Goal: Task Accomplishment & Management: Manage account settings

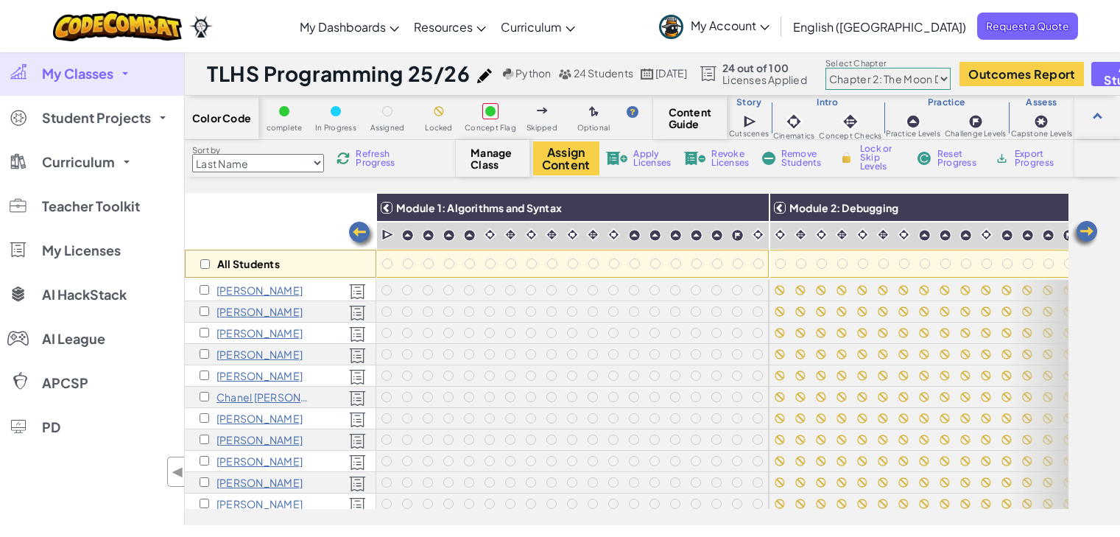
select select "5d8a57abe8919b28d5113af1"
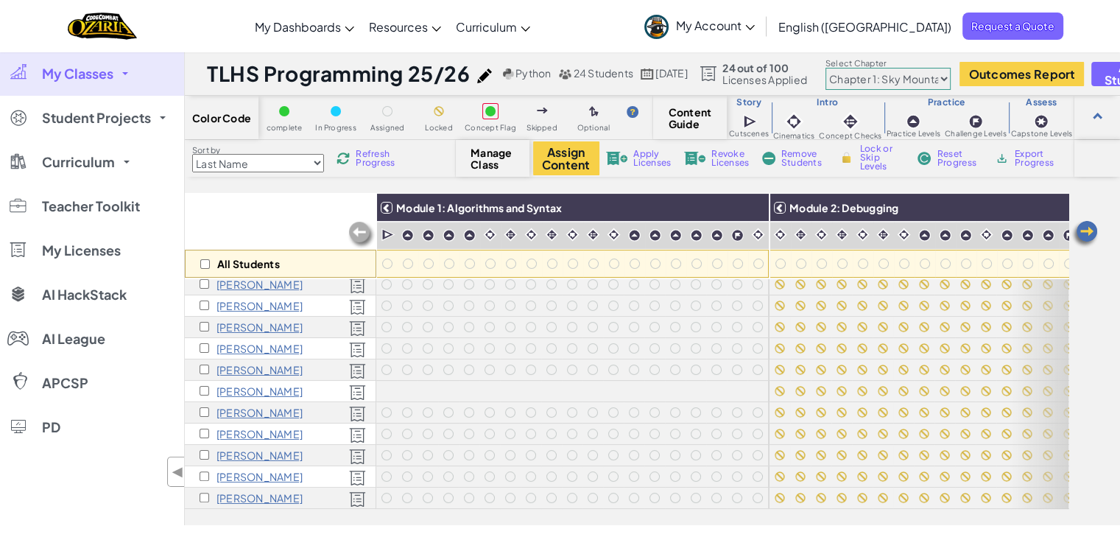
scroll to position [294, 0]
click at [200, 263] on input "checkbox" at bounding box center [205, 264] width 10 height 10
checkbox input "true"
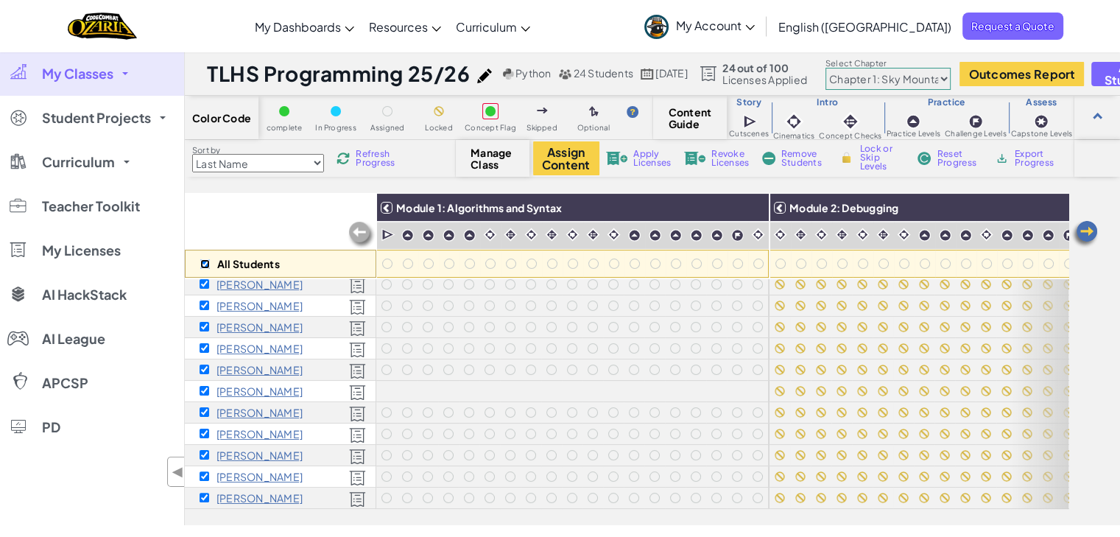
checkbox input "true"
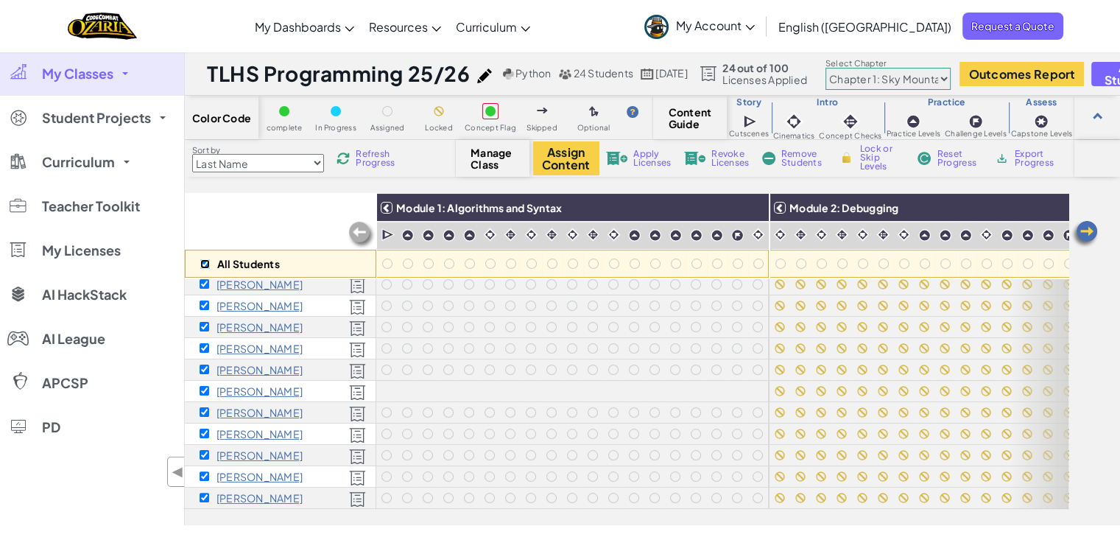
checkbox input "true"
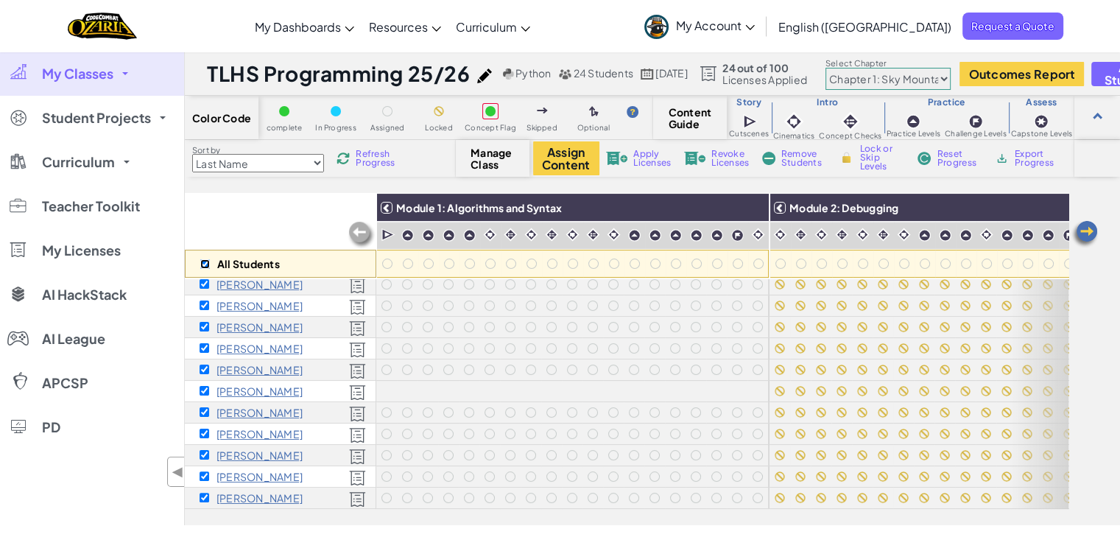
checkbox input "true"
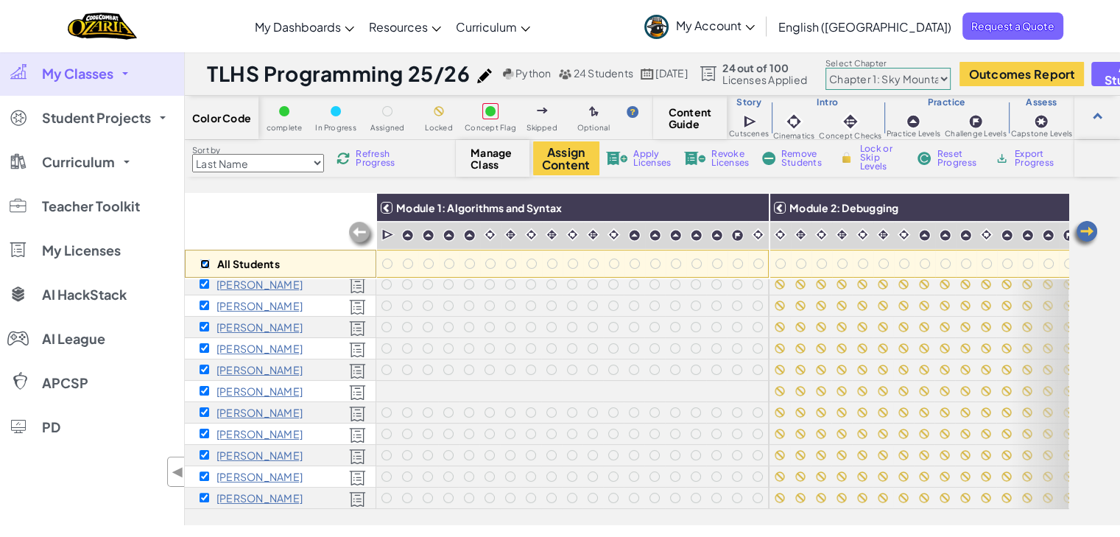
checkbox input "true"
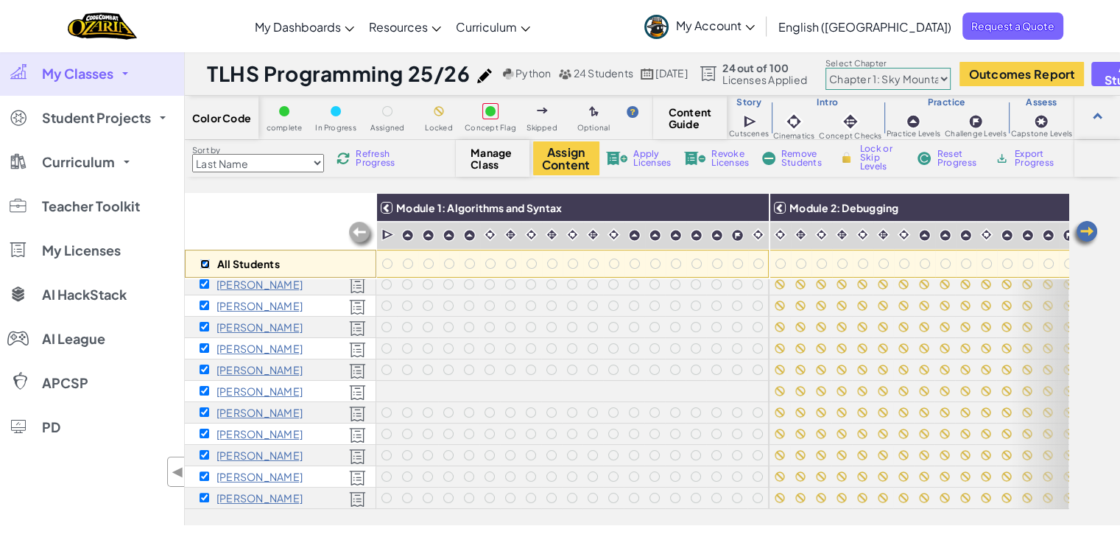
checkbox input "true"
click at [568, 155] on button "Assign Content" at bounding box center [566, 158] width 66 height 34
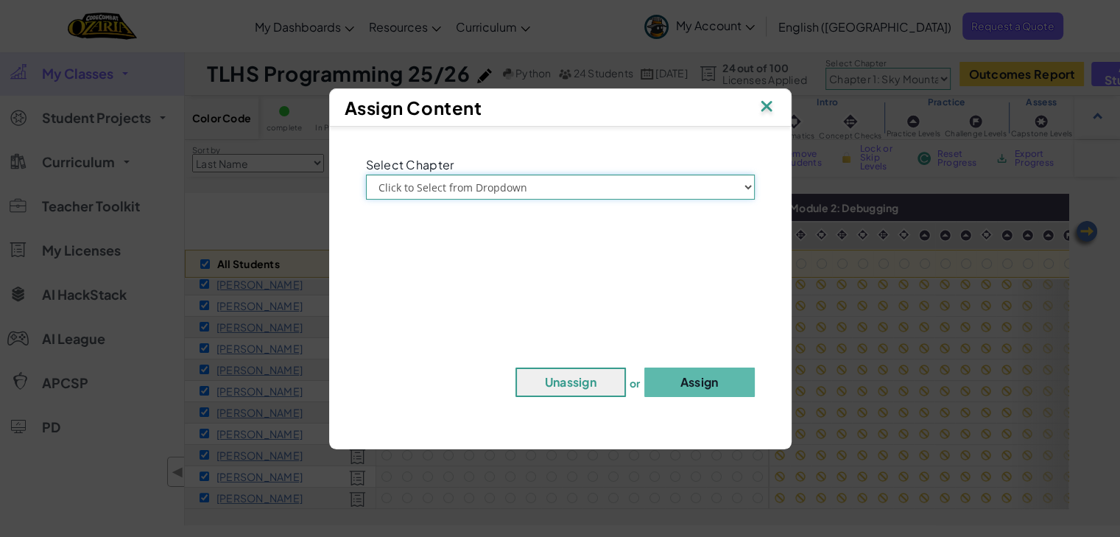
click at [512, 183] on select "Click to Select from Dropdown Chapter 1: Sky Mountain Chapter 2: The Moon Dance…" at bounding box center [560, 186] width 389 height 25
select select "Chapter 2: The Moon Dancers"
click at [366, 174] on select "Click to Select from Dropdown Chapter 1: Sky Mountain Chapter 2: The Moon Dance…" at bounding box center [560, 186] width 389 height 25
click at [685, 384] on button "Assign" at bounding box center [699, 381] width 110 height 29
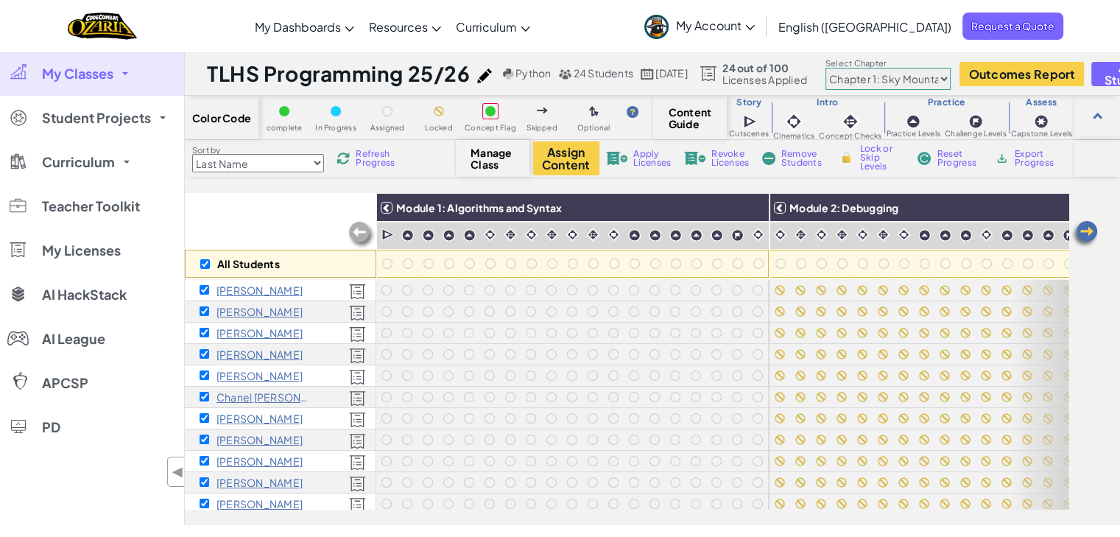
scroll to position [0, 0]
click at [311, 467] on div "[PERSON_NAME]" at bounding box center [280, 461] width 191 height 21
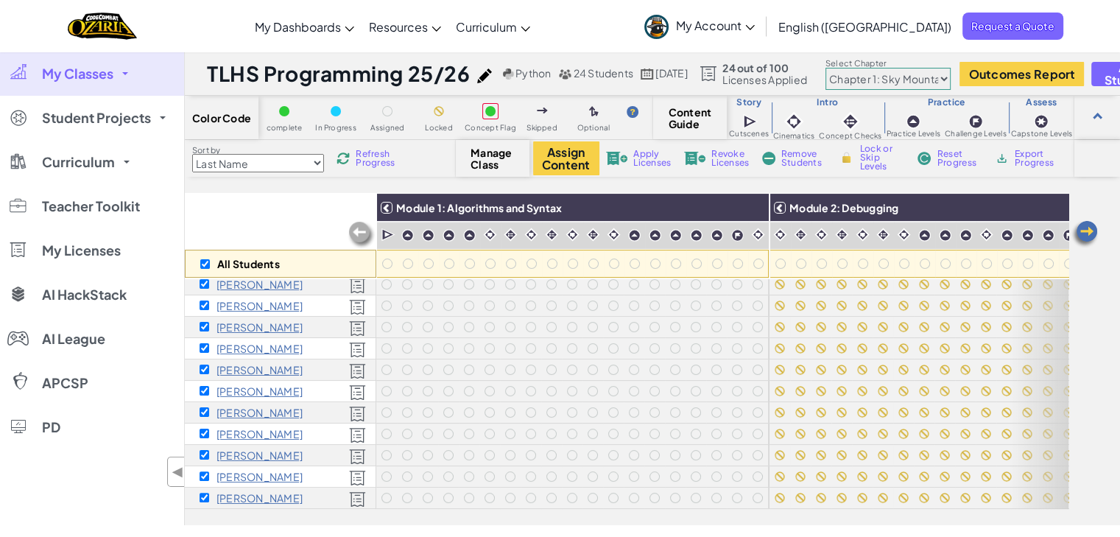
click at [269, 449] on p "[PERSON_NAME]" at bounding box center [259, 455] width 86 height 12
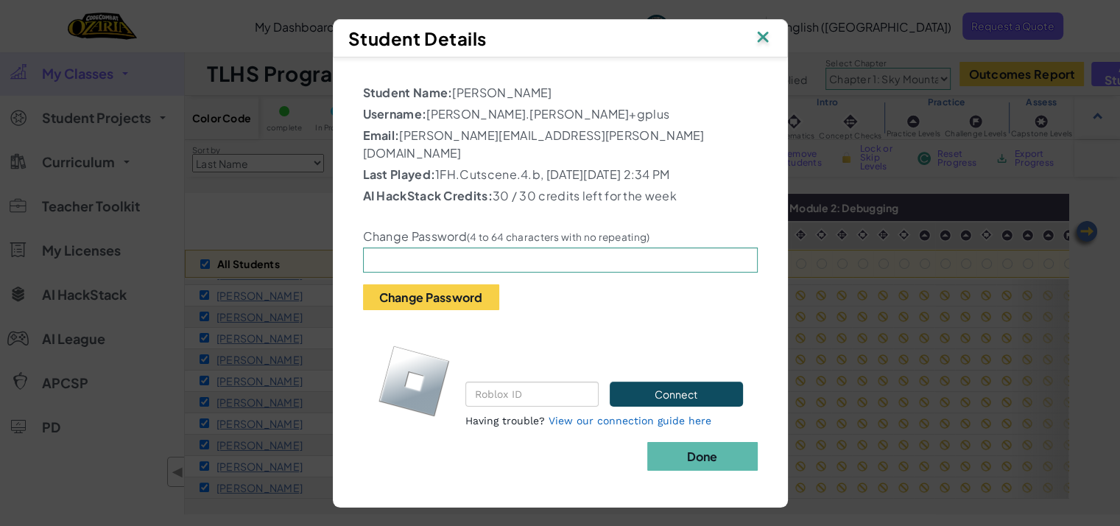
click at [762, 35] on img at bounding box center [762, 38] width 19 height 22
